Goal: Task Accomplishment & Management: Complete application form

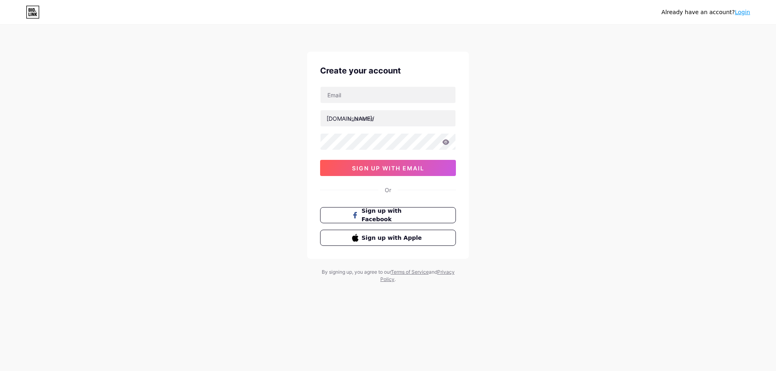
click at [345, 79] on div "Create your account [DOMAIN_NAME]/ 0cAFcWeA7Adn2NuMTZ0M3cLW-_kLTA9JXi3xjixzXC-V…" at bounding box center [388, 155] width 162 height 207
click at [361, 101] on input "text" at bounding box center [387, 95] width 135 height 16
click at [351, 93] on input "text" at bounding box center [387, 95] width 135 height 16
paste input "[EMAIL_ADDRESS][DOMAIN_NAME]"
type input "[EMAIL_ADDRESS][DOMAIN_NAME]"
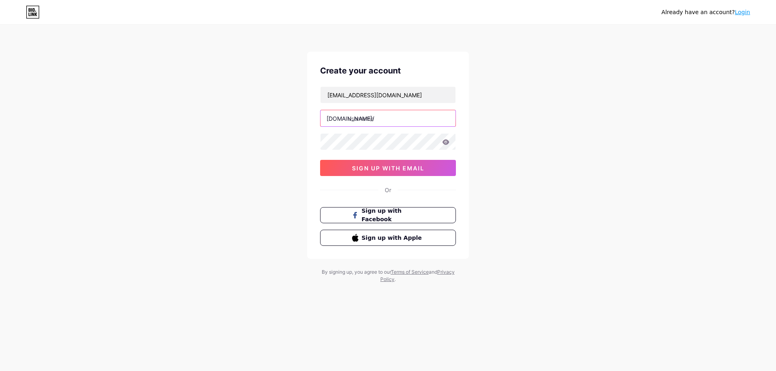
click at [364, 118] on input "text" at bounding box center [387, 118] width 135 height 16
paste input "hinasheikh"
type input "hinasheikhviralvideo"
click at [401, 172] on button "sign up with email" at bounding box center [388, 168] width 136 height 16
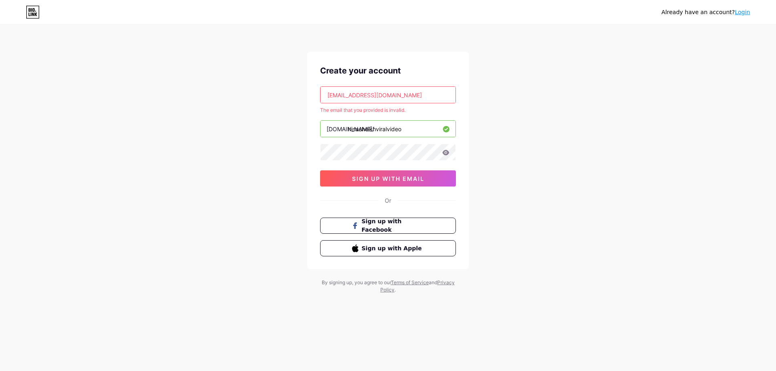
click at [358, 135] on input "hinasheikhviralvideo" at bounding box center [387, 129] width 135 height 16
click at [343, 96] on input "[EMAIL_ADDRESS][DOMAIN_NAME]" at bounding box center [387, 95] width 135 height 16
paste input "[EMAIL_ADDRESS]"
type input "[EMAIL_ADDRESS][DOMAIN_NAME]"
click at [362, 168] on div "[EMAIL_ADDRESS][DOMAIN_NAME] The email that you provided is invalid. [DOMAIN_NA…" at bounding box center [388, 136] width 136 height 100
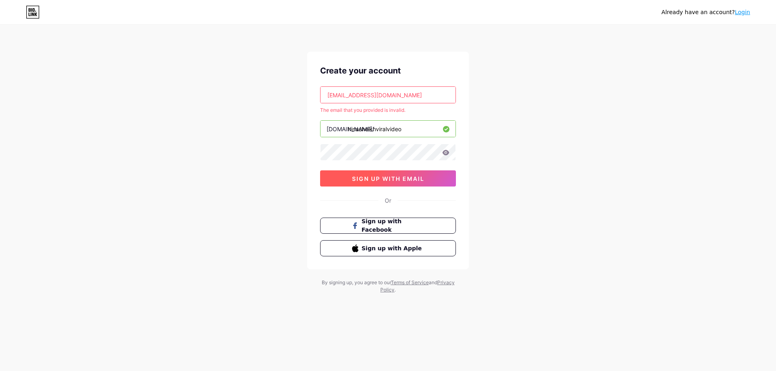
click at [363, 171] on button "sign up with email" at bounding box center [388, 179] width 136 height 16
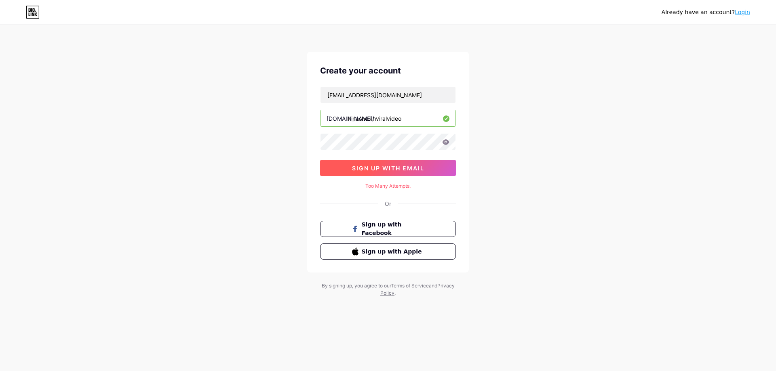
click at [363, 170] on span "sign up with email" at bounding box center [388, 168] width 72 height 7
click at [530, 172] on div "Already have an account? Login Create your account [EMAIL_ADDRESS][DOMAIN_NAME]…" at bounding box center [388, 161] width 776 height 323
click at [376, 172] on button "sign up with email" at bounding box center [388, 168] width 136 height 16
click at [388, 165] on span "sign up with email" at bounding box center [388, 168] width 72 height 7
click at [368, 125] on input "hinasheikhviralvideo" at bounding box center [387, 118] width 135 height 16
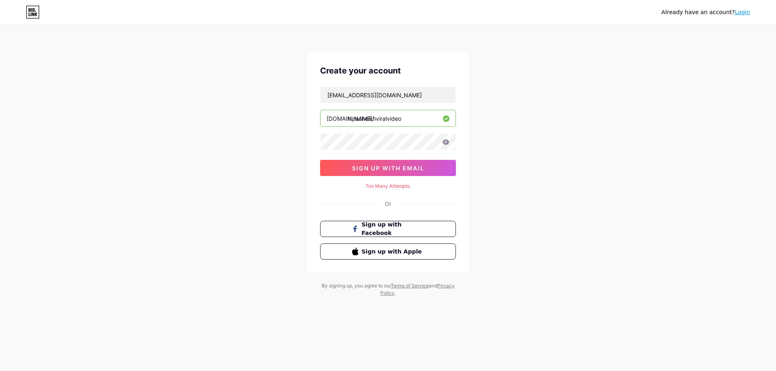
drag, startPoint x: 452, startPoint y: 54, endPoint x: 398, endPoint y: 28, distance: 60.5
click at [452, 53] on div "Create your account [EMAIL_ADDRESS][DOMAIN_NAME] [DOMAIN_NAME]/ hinasheikhviral…" at bounding box center [388, 162] width 162 height 221
